Goal: Book appointment/travel/reservation

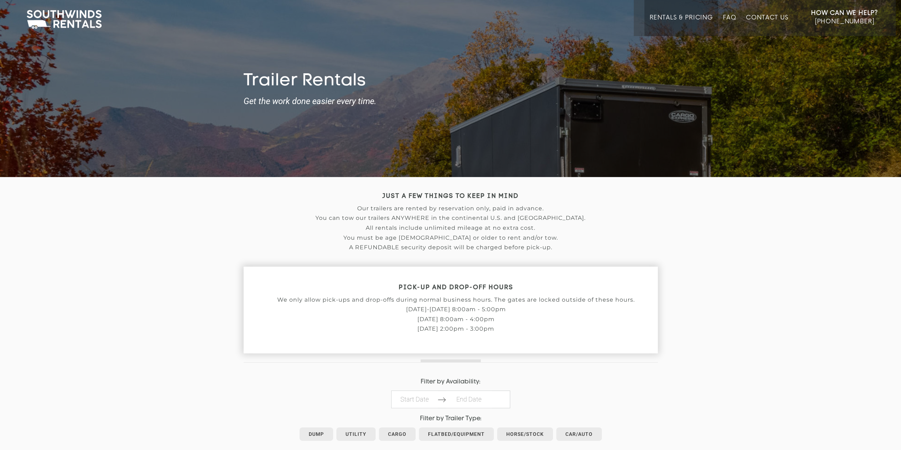
click at [581, 433] on link "Car/Auto" at bounding box center [579, 433] width 46 height 13
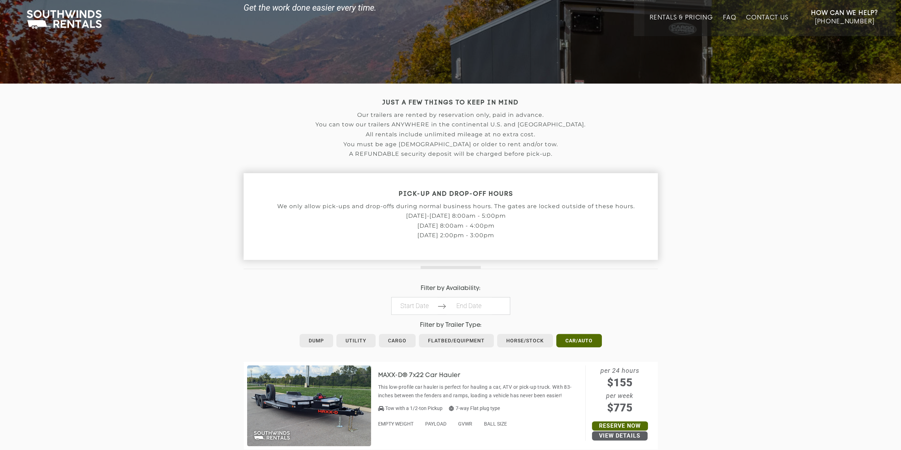
scroll to position [231, 0]
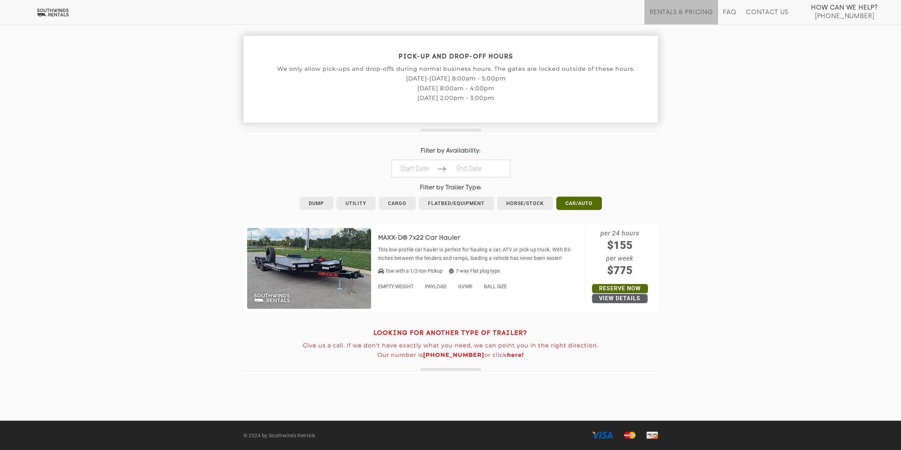
click at [611, 299] on link "View Details" at bounding box center [620, 298] width 56 height 9
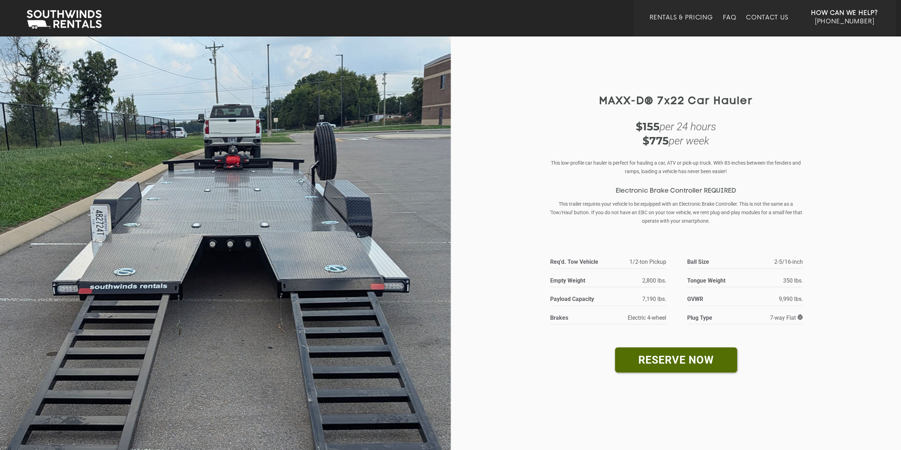
scroll to position [35, 0]
